Goal: Task Accomplishment & Management: Manage account settings

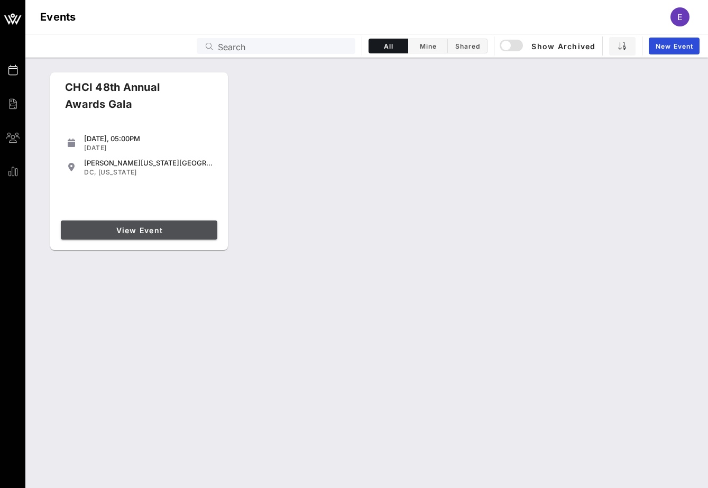
click at [133, 228] on span "View Event" at bounding box center [139, 230] width 148 height 9
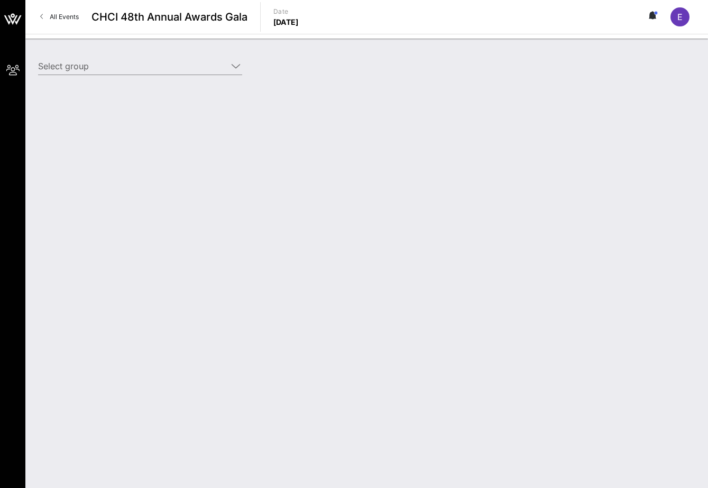
type input "American Beverage Association (American Beverage Association) [[PERSON_NAME], […"
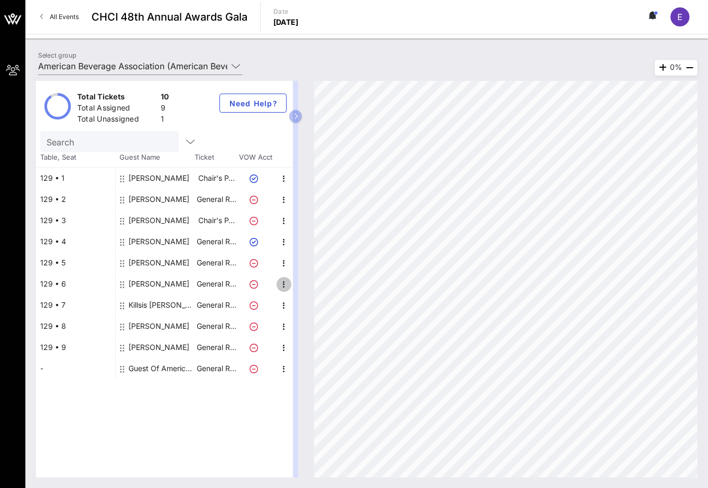
click at [282, 285] on icon "button" at bounding box center [283, 284] width 13 height 13
click at [313, 311] on div "Delete" at bounding box center [310, 308] width 21 height 8
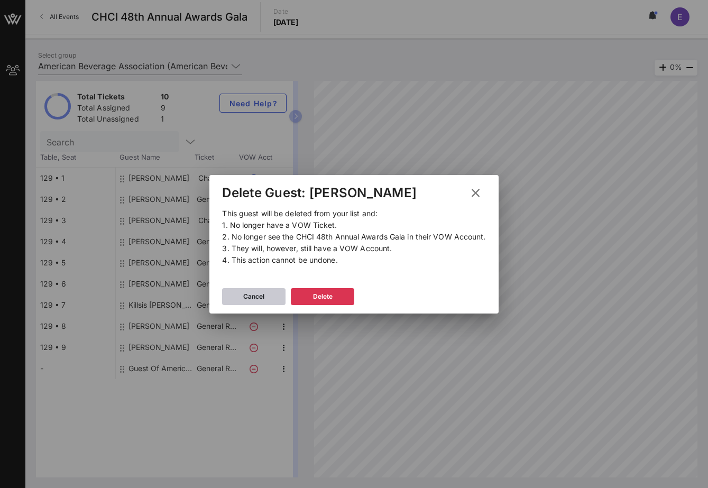
click at [243, 293] on div "Cancel" at bounding box center [253, 296] width 21 height 11
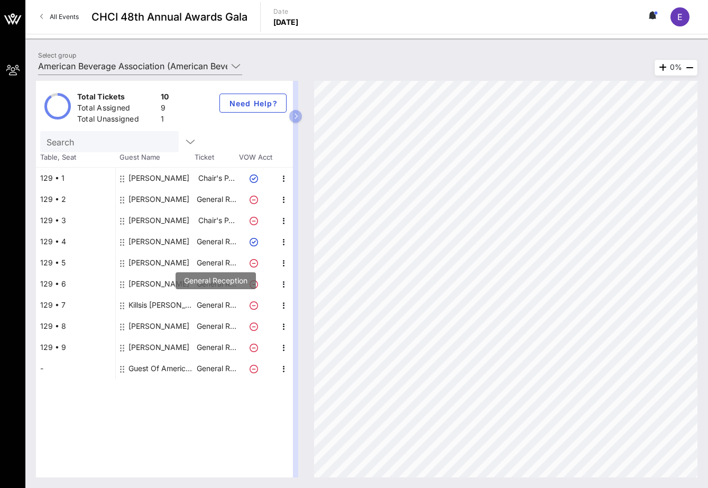
click at [181, 288] on div "[PERSON_NAME]" at bounding box center [155, 283] width 79 height 21
click at [163, 282] on div "[PERSON_NAME]" at bounding box center [158, 283] width 61 height 21
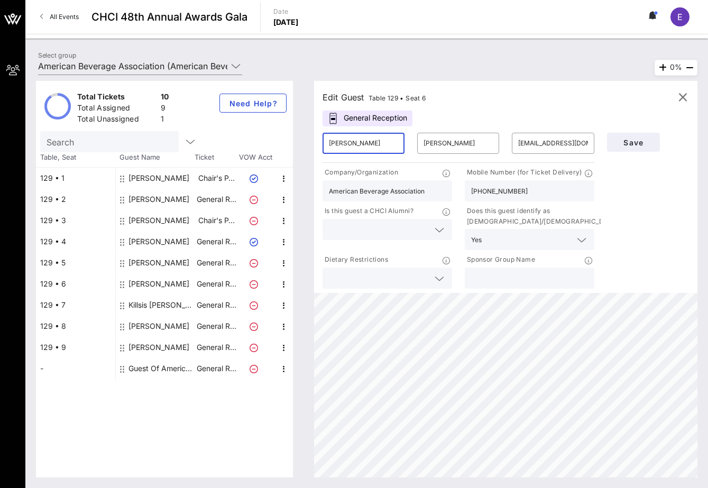
drag, startPoint x: 365, startPoint y: 147, endPoint x: 308, endPoint y: 148, distance: 57.1
click at [308, 148] on div "Edit Guest Table 129 • Seat 6 General Reception ​ [PERSON_NAME] ​ [PERSON_NAME]…" at bounding box center [500, 279] width 394 height 396
click at [683, 95] on icon "button" at bounding box center [682, 97] width 13 height 13
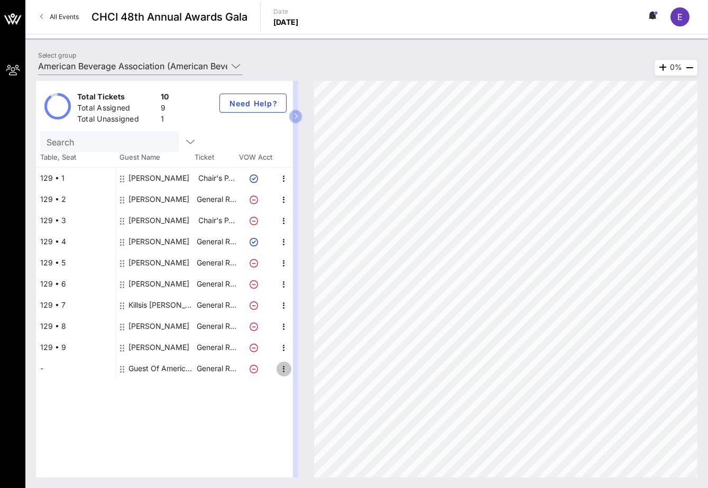
click at [286, 374] on icon "button" at bounding box center [283, 368] width 13 height 13
click at [304, 397] on div "Delete" at bounding box center [310, 393] width 21 height 17
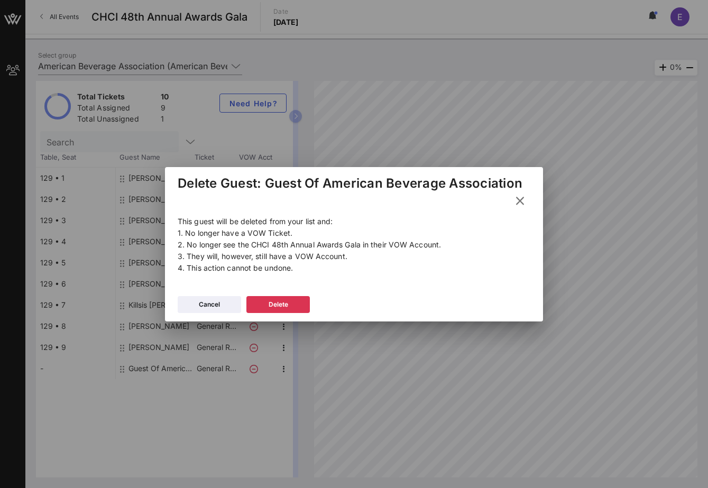
click at [519, 200] on icon at bounding box center [519, 200] width 15 height 13
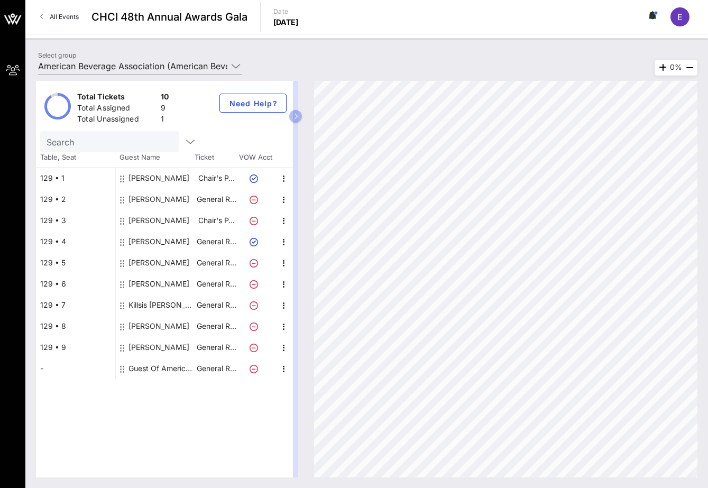
click at [154, 287] on div "[PERSON_NAME]" at bounding box center [158, 283] width 61 height 21
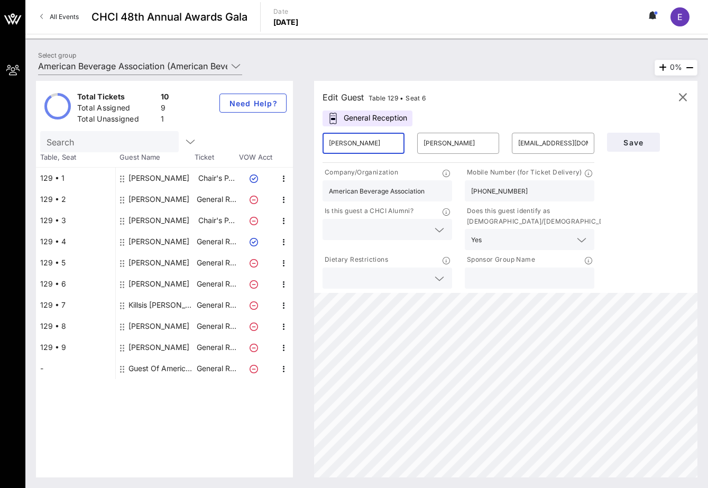
drag, startPoint x: 360, startPoint y: 148, endPoint x: 305, endPoint y: 150, distance: 55.0
click at [305, 150] on div "Edit Guest Table 129 • Seat 6 General Reception ​ [PERSON_NAME] ​ [PERSON_NAME]…" at bounding box center [500, 279] width 394 height 396
type input "Guest"
type input "ABA"
drag, startPoint x: 538, startPoint y: 144, endPoint x: 511, endPoint y: 144, distance: 27.5
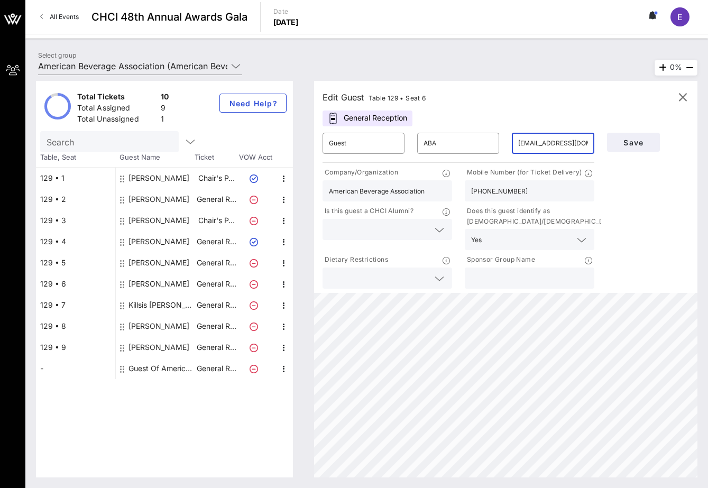
click at [511, 144] on div "​ [EMAIL_ADDRESS][DOMAIN_NAME]" at bounding box center [552, 143] width 95 height 34
type input "[EMAIL_ADDRESS][DOMAIN_NAME]"
drag, startPoint x: 522, startPoint y: 190, endPoint x: 449, endPoint y: 195, distance: 72.5
click at [449, 195] on div "Company/Organization American Beverage Association Mobile Number (for Ticket De…" at bounding box center [458, 228] width 284 height 126
click at [560, 233] on div "Yes" at bounding box center [529, 239] width 117 height 21
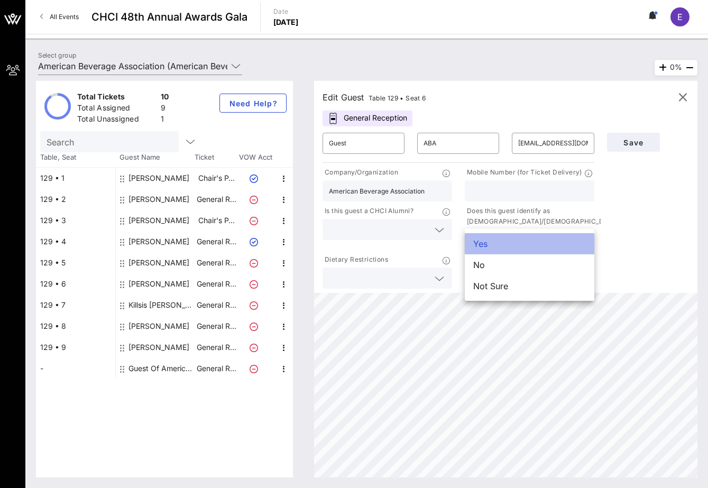
click at [533, 245] on div "Yes" at bounding box center [528, 243] width 129 height 21
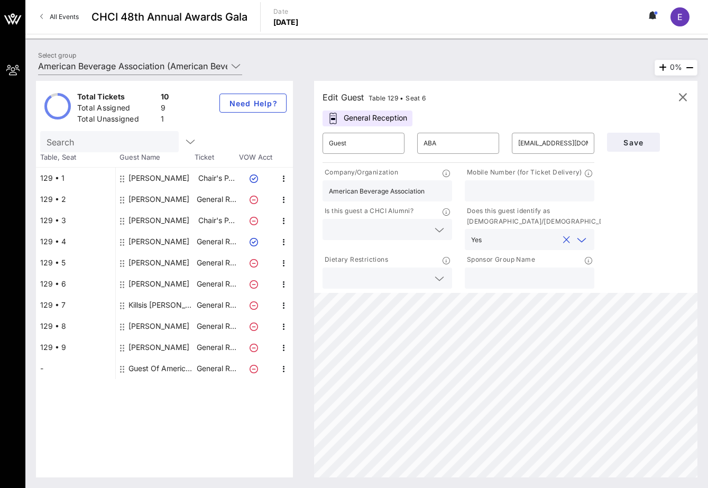
click at [570, 239] on div at bounding box center [566, 240] width 13 height 13
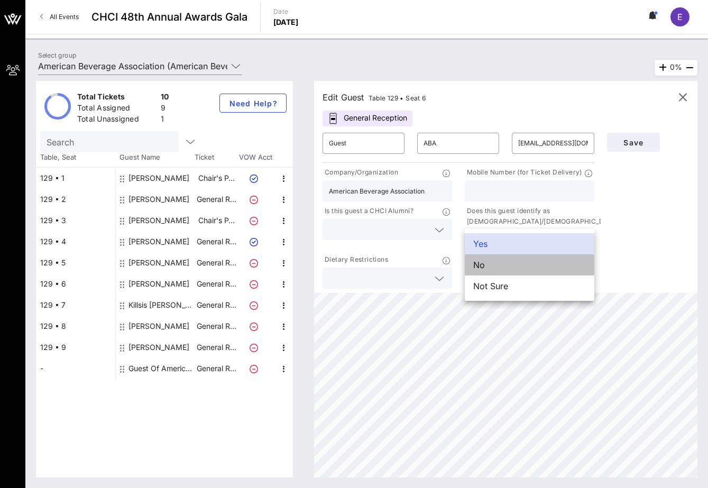
click at [513, 268] on div "No" at bounding box center [528, 264] width 129 height 21
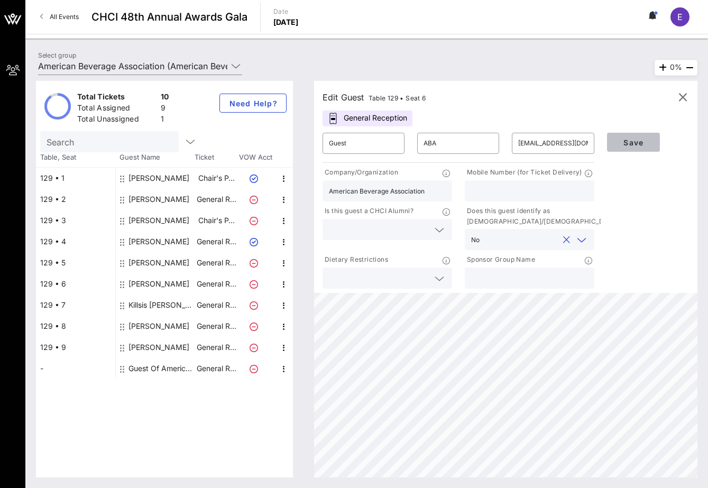
click at [654, 143] on button "Save" at bounding box center [633, 142] width 53 height 19
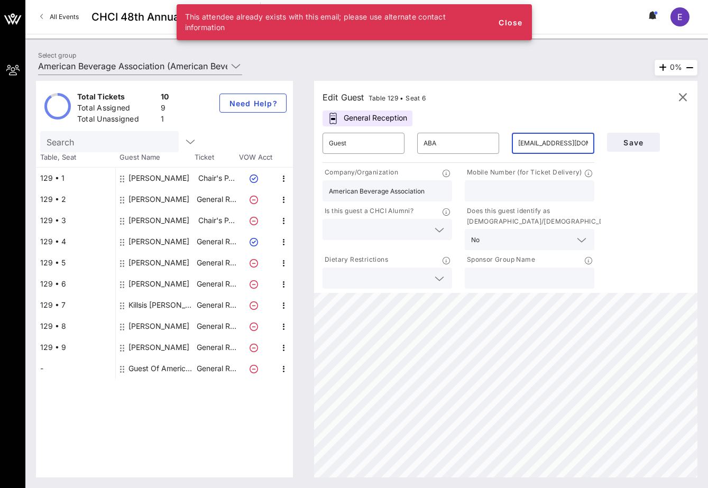
click at [555, 150] on input "[EMAIL_ADDRESS][DOMAIN_NAME]" at bounding box center [552, 143] width 69 height 17
click at [516, 25] on span "Close" at bounding box center [510, 22] width 25 height 9
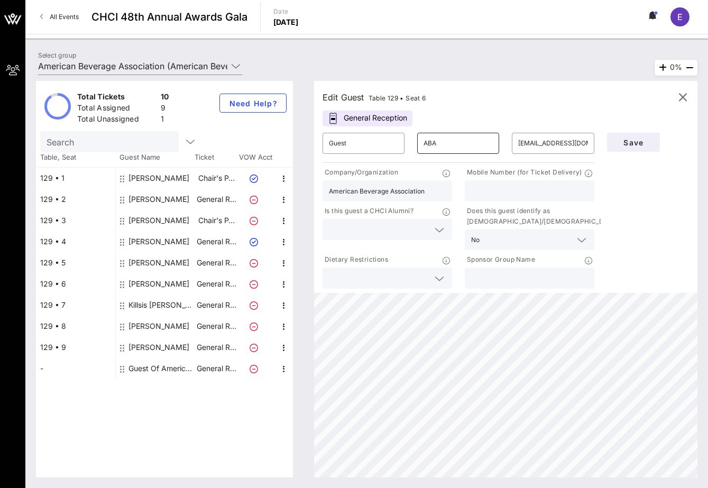
click at [440, 149] on input "ABA" at bounding box center [457, 143] width 69 height 17
drag, startPoint x: 517, startPoint y: 144, endPoint x: 581, endPoint y: 144, distance: 63.9
click at [581, 144] on div "​ [EMAIL_ADDRESS][DOMAIN_NAME]" at bounding box center [552, 143] width 82 height 21
click at [581, 144] on input "[EMAIL_ADDRESS][DOMAIN_NAME]" at bounding box center [552, 143] width 69 height 17
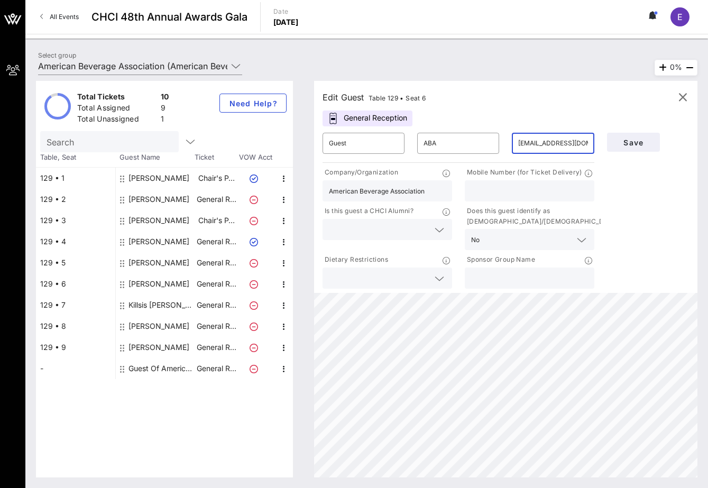
click at [581, 144] on input "[EMAIL_ADDRESS][DOMAIN_NAME]" at bounding box center [552, 143] width 69 height 17
type input "[EMAIL_ADDRESS][DOMAIN_NAME]"
click at [646, 151] on button "Save" at bounding box center [633, 142] width 53 height 19
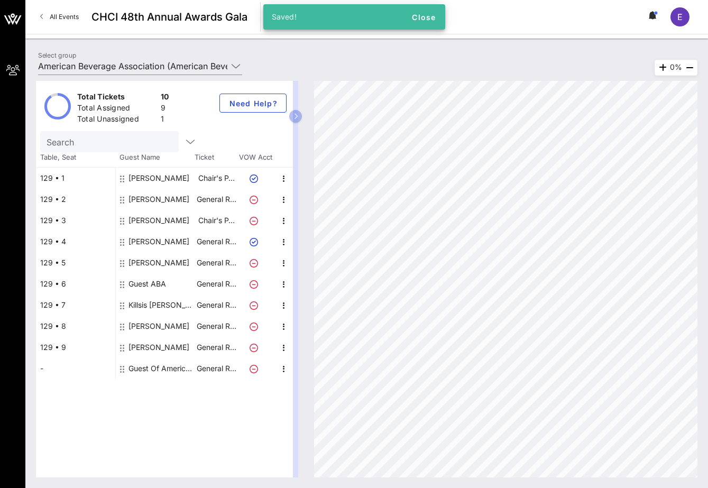
click at [163, 306] on div "Killsis [PERSON_NAME]" at bounding box center [161, 304] width 67 height 21
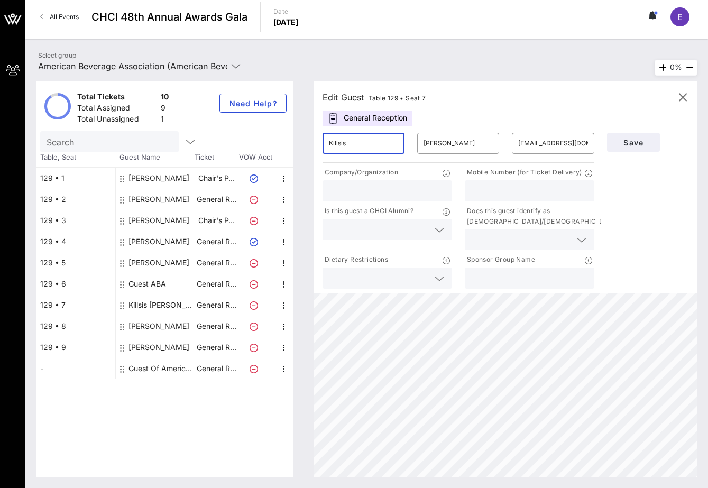
drag, startPoint x: 373, startPoint y: 145, endPoint x: 317, endPoint y: 145, distance: 56.5
click at [317, 146] on div "​ Killsis" at bounding box center [363, 143] width 95 height 34
type input "[PERSON_NAME]"
click at [535, 142] on input "[EMAIL_ADDRESS][DOMAIN_NAME]" at bounding box center [552, 143] width 69 height 17
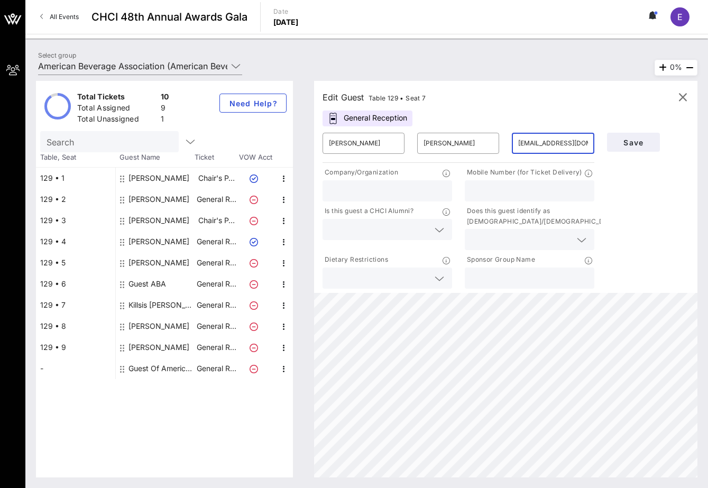
click at [535, 142] on input "[EMAIL_ADDRESS][DOMAIN_NAME]" at bounding box center [552, 143] width 69 height 17
type input "[EMAIL_ADDRESS][DOMAIN_NAME]"
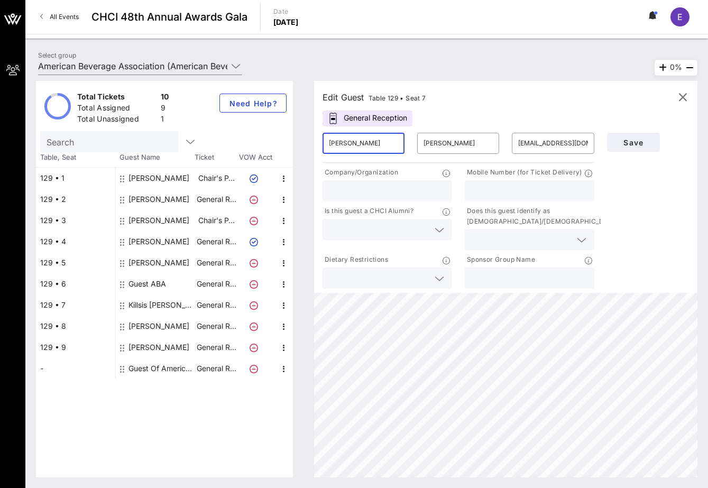
drag, startPoint x: 365, startPoint y: 145, endPoint x: 300, endPoint y: 145, distance: 65.0
click at [300, 145] on div "Total Tickets 10 Total Assigned 9 Total Unassigned 1 Need Help? Search Table, S…" at bounding box center [366, 279] width 661 height 396
type input "Guest"
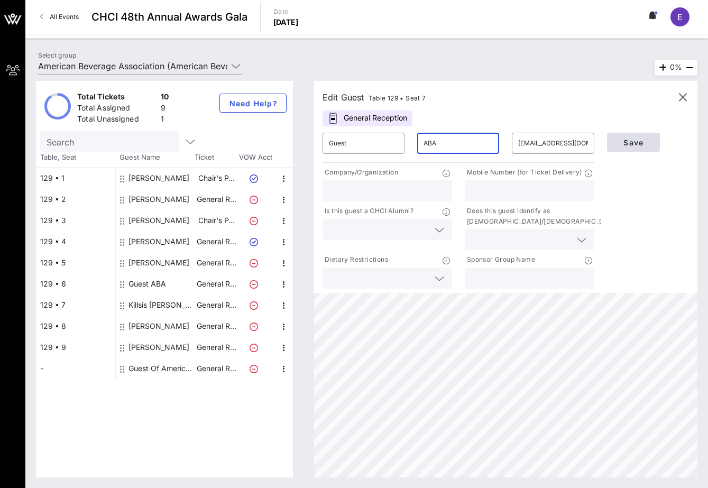
type input "ABA"
click at [626, 145] on span "Save" at bounding box center [633, 142] width 36 height 9
